Goal: Information Seeking & Learning: Check status

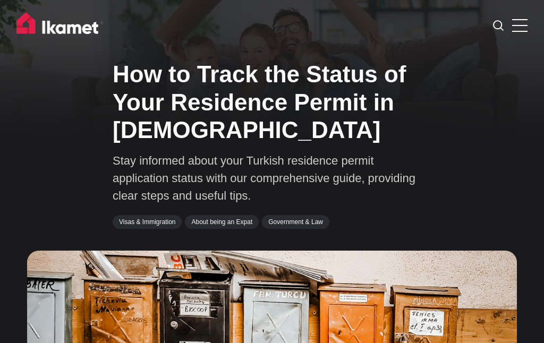
click at [523, 21] on label at bounding box center [520, 23] width 15 height 15
click at [0, 0] on input "checkbox" at bounding box center [0, 0] width 0 height 0
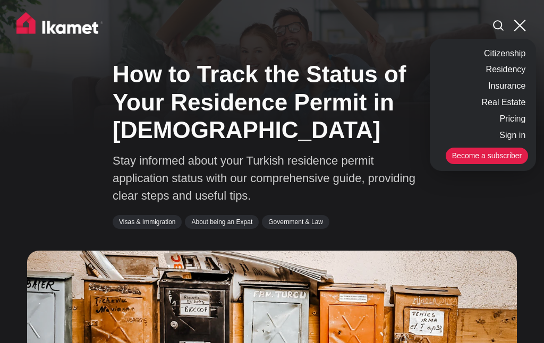
click at [518, 69] on link "Residency" at bounding box center [506, 70] width 45 height 16
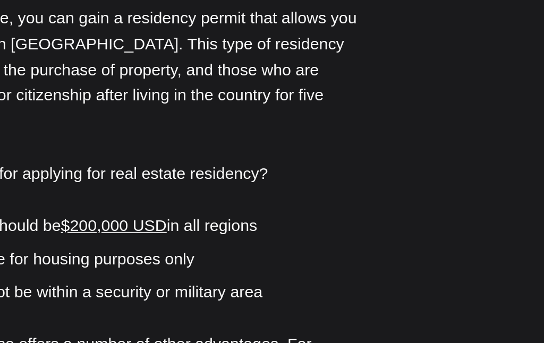
scroll to position [1695, 0]
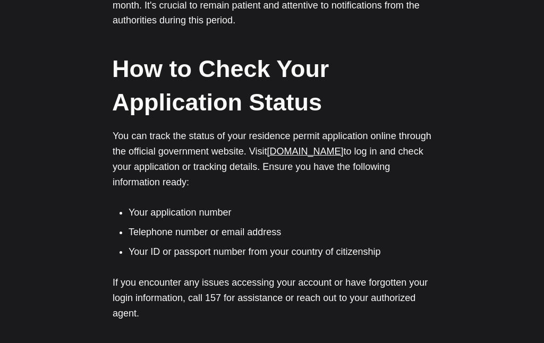
scroll to position [697, 0]
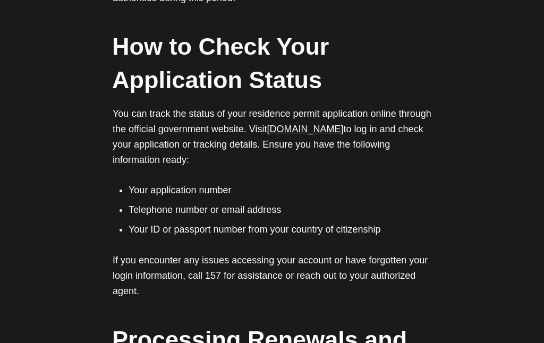
click at [309, 87] on h2 "How to Check Your Application Status" at bounding box center [271, 63] width 319 height 67
click at [296, 83] on h2 "How to Check Your Application Status" at bounding box center [271, 63] width 319 height 67
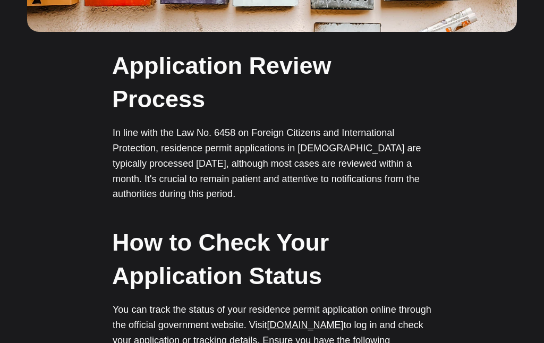
scroll to position [501, 0]
click at [293, 254] on h2 "How to Check Your Application Status" at bounding box center [271, 259] width 319 height 67
click at [292, 254] on h2 "How to Check Your Application Status" at bounding box center [271, 259] width 319 height 67
click at [300, 256] on h2 "How to Check Your Application Status" at bounding box center [271, 259] width 319 height 67
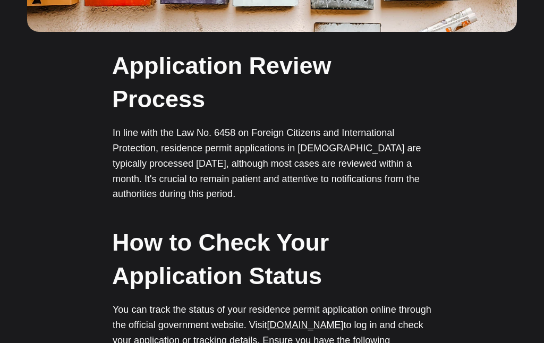
click at [300, 256] on h2 "How to Check Your Application Status" at bounding box center [271, 259] width 319 height 67
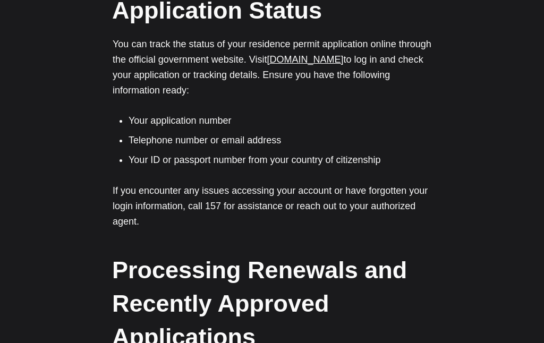
scroll to position [766, 0]
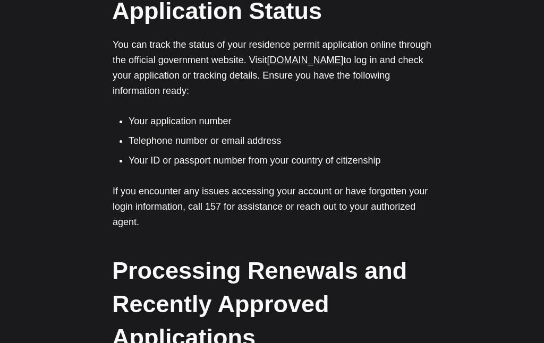
click at [344, 65] on link "[DOMAIN_NAME]" at bounding box center [305, 60] width 77 height 11
